Goal: Information Seeking & Learning: Learn about a topic

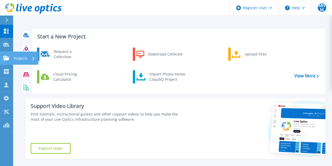
click at [4, 63] on link "Projects Projects" at bounding box center [6, 57] width 13 height 13
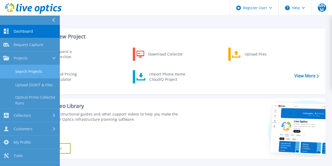
click at [25, 73] on link "Search Projects" at bounding box center [30, 71] width 60 height 13
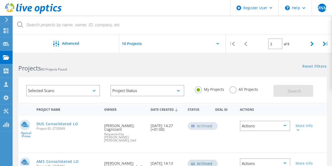
click at [86, 92] on div "Selected Scans" at bounding box center [63, 90] width 74 height 11
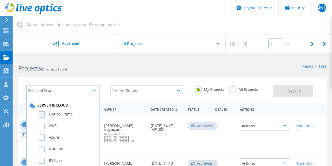
click at [41, 115] on label "Optical Prime" at bounding box center [68, 114] width 58 height 6
click at [0, 0] on input "Optical Prime" at bounding box center [0, 0] width 0 height 0
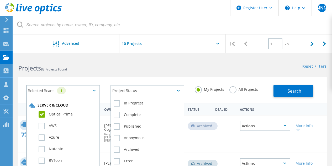
click at [165, 87] on div "Project Status" at bounding box center [147, 90] width 74 height 11
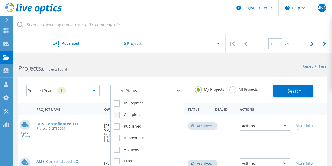
click at [118, 114] on label "Complete" at bounding box center [147, 114] width 67 height 6
click at [0, 0] on input "Complete" at bounding box center [0, 0] width 0 height 0
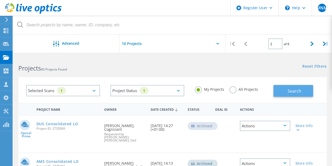
click at [294, 88] on span "Search" at bounding box center [294, 91] width 14 height 6
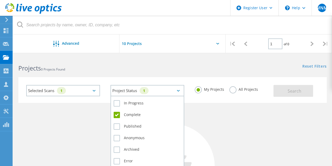
click at [182, 88] on div "Project Status 1" at bounding box center [147, 90] width 74 height 11
click at [117, 115] on label "Complete" at bounding box center [147, 114] width 67 height 6
click at [0, 0] on input "Complete" at bounding box center [0, 0] width 0 height 0
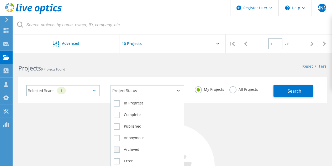
click at [119, 151] on label "Archived" at bounding box center [147, 149] width 67 height 6
click at [0, 0] on input "Archived" at bounding box center [0, 0] width 0 height 0
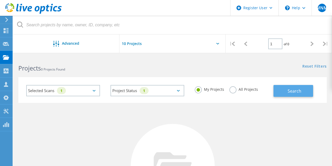
click at [303, 87] on button "Search" at bounding box center [293, 91] width 40 height 12
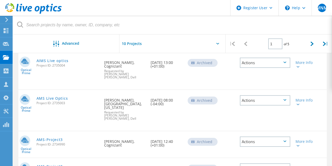
scroll to position [291, 0]
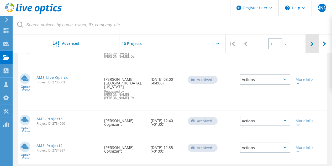
click at [310, 47] on div at bounding box center [311, 43] width 13 height 19
type input "2"
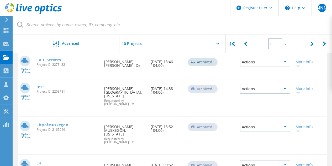
scroll to position [172, 0]
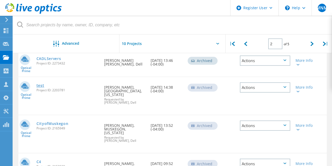
click at [37, 86] on link "test" at bounding box center [40, 85] width 8 height 4
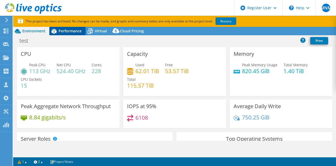
click at [73, 34] on div "Performance" at bounding box center [67, 31] width 36 height 8
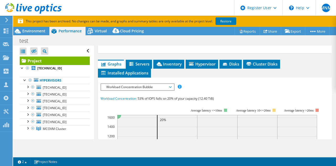
select select "USEast"
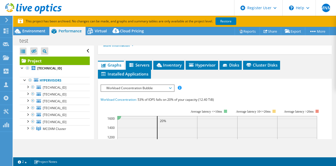
scroll to position [134, 0]
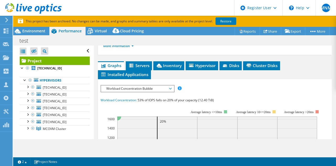
select select "USEast"
click at [144, 68] on span "Servers" at bounding box center [138, 65] width 21 height 5
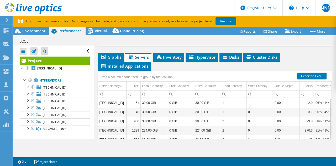
scroll to position [142, 0]
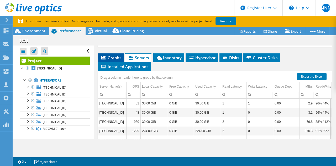
click at [115, 60] on span "Graphs" at bounding box center [110, 57] width 21 height 5
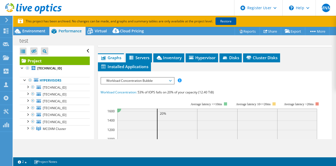
click at [227, 22] on link "Restore" at bounding box center [225, 21] width 21 height 8
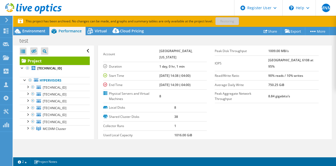
scroll to position [0, 0]
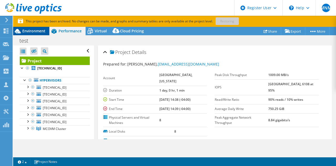
click at [36, 30] on span "Environment" at bounding box center [33, 30] width 23 height 5
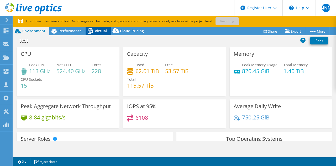
click at [103, 32] on span "Virtual" at bounding box center [101, 30] width 12 height 5
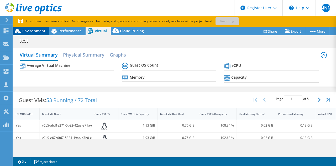
click at [35, 34] on div "Environment" at bounding box center [31, 31] width 36 height 8
